Goal: Transaction & Acquisition: Purchase product/service

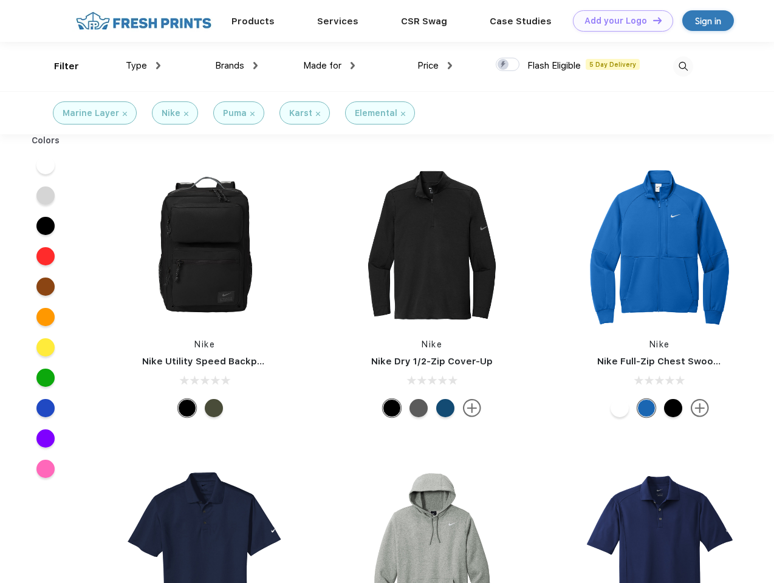
click at [618, 21] on link "Add your Logo Design Tool" at bounding box center [623, 20] width 100 height 21
click at [0, 0] on div "Design Tool" at bounding box center [0, 0] width 0 height 0
click at [652, 20] on link "Add your Logo Design Tool" at bounding box center [623, 20] width 100 height 21
click at [58, 66] on div "Filter" at bounding box center [66, 67] width 25 height 14
click at [143, 66] on span "Type" at bounding box center [136, 65] width 21 height 11
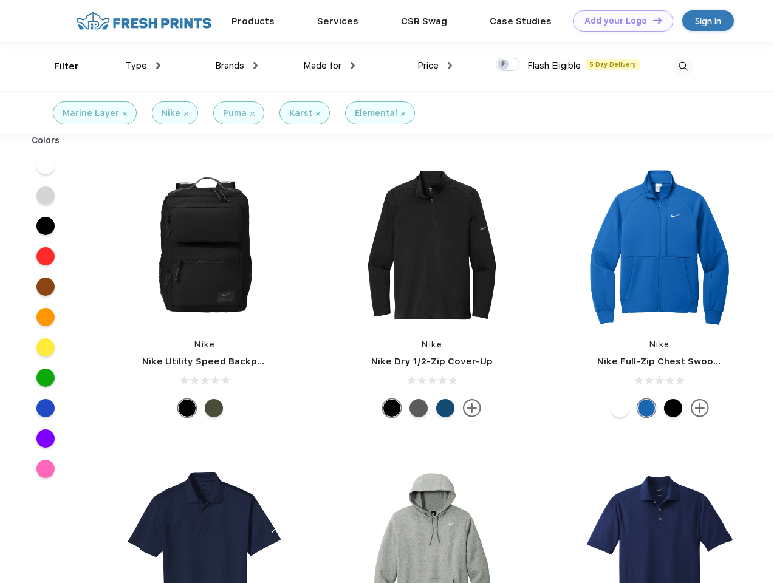
click at [236, 66] on span "Brands" at bounding box center [229, 65] width 29 height 11
click at [329, 66] on span "Made for" at bounding box center [322, 65] width 38 height 11
click at [435, 66] on span "Price" at bounding box center [427, 65] width 21 height 11
click at [508, 65] on div at bounding box center [508, 64] width 24 height 13
click at [504, 65] on input "checkbox" at bounding box center [500, 61] width 8 height 8
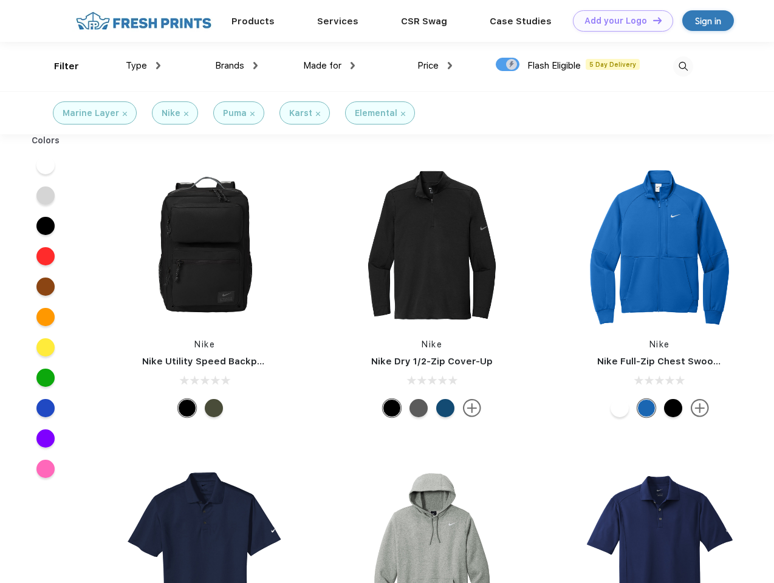
click at [683, 66] on img at bounding box center [683, 66] width 20 height 20
